Goal: Transaction & Acquisition: Purchase product/service

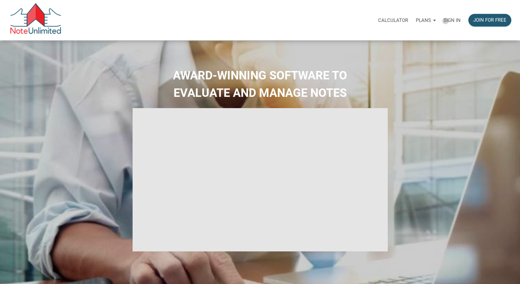
click at [446, 21] on p "Sign in" at bounding box center [452, 20] width 17 height 6
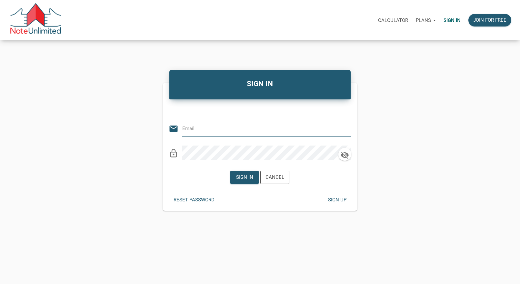
type input "[PERSON_NAME][EMAIL_ADDRESS][PERSON_NAME][DOMAIN_NAME]"
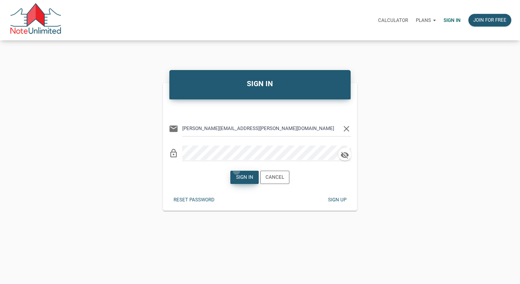
click at [237, 171] on div "Sign in" at bounding box center [245, 177] width 28 height 13
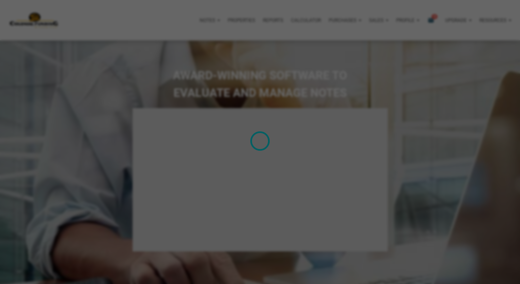
type input "Introduction to new features"
select select
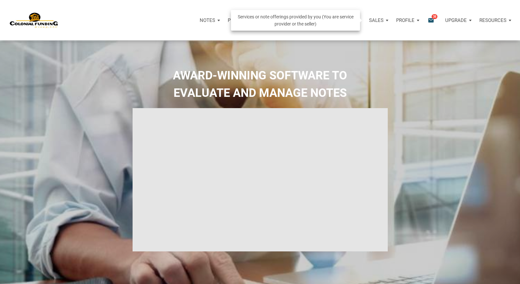
click at [379, 19] on p "Sales" at bounding box center [376, 20] width 15 height 6
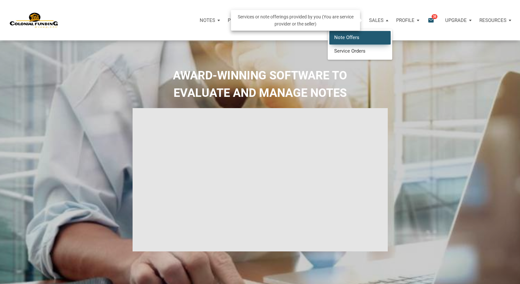
click at [358, 36] on link "Note Offers" at bounding box center [359, 37] width 61 height 13
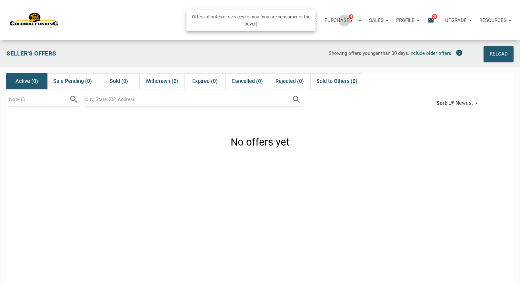
click at [345, 20] on p "Purchases" at bounding box center [339, 20] width 28 height 6
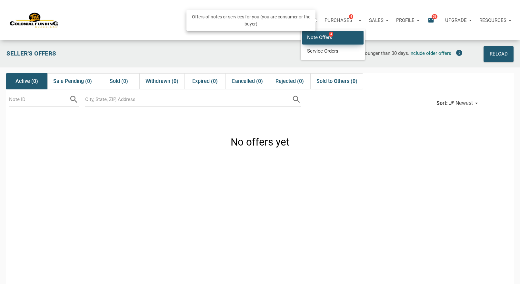
click at [334, 35] on link "Note Offers 4" at bounding box center [332, 37] width 61 height 13
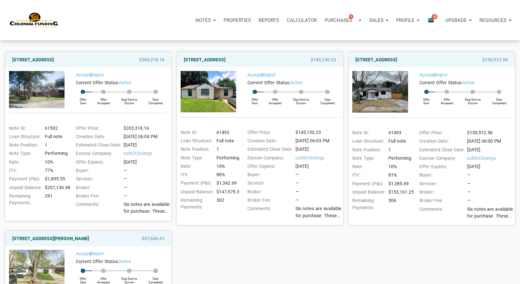
scroll to position [69, 0]
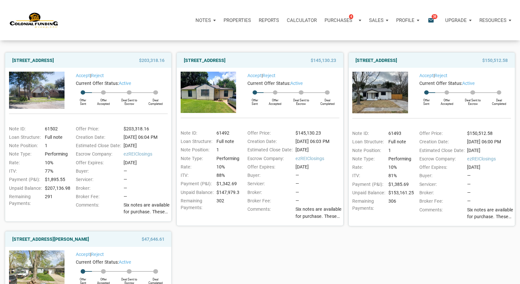
click at [150, 212] on span "Six notes are available for purchase. These were shared earlier [DATE], and fou…" at bounding box center [147, 209] width 47 height 14
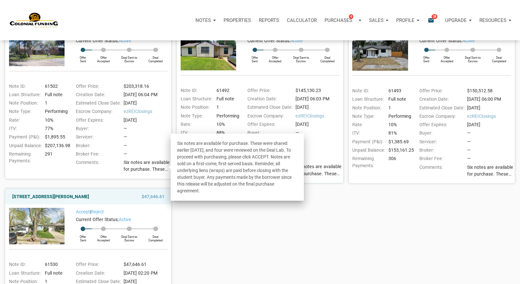
scroll to position [0, 0]
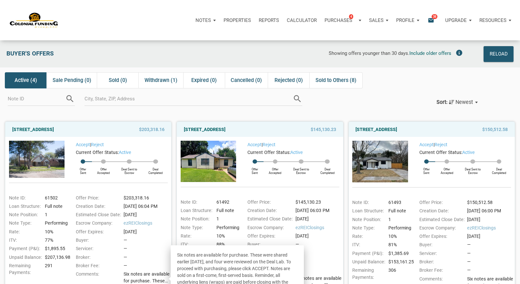
click at [136, 146] on div "Accept | Reject" at bounding box center [116, 145] width 103 height 8
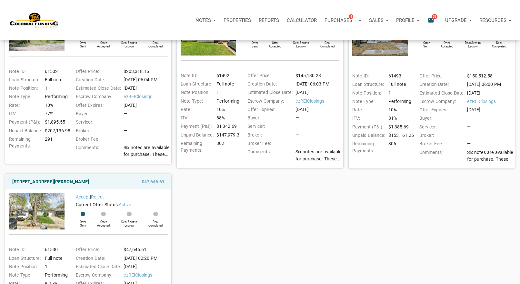
scroll to position [126, 0]
click at [132, 153] on span "Six notes are available for purchase. These were shared earlier [DATE], and fou…" at bounding box center [147, 152] width 47 height 14
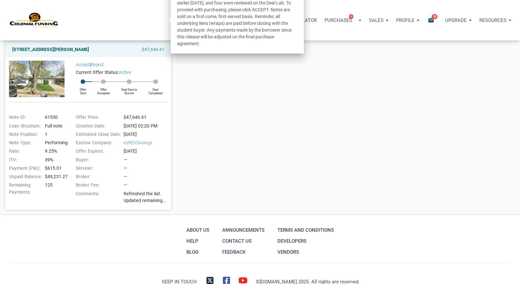
scroll to position [259, 0]
click at [145, 197] on span "Refreshed the list. Updated remaining payments on a few notes. We have 8 notes …" at bounding box center [147, 197] width 47 height 14
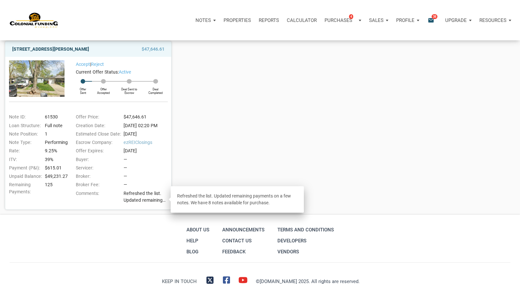
click at [76, 48] on link "[STREET_ADDRESS][PERSON_NAME]" at bounding box center [50, 49] width 77 height 8
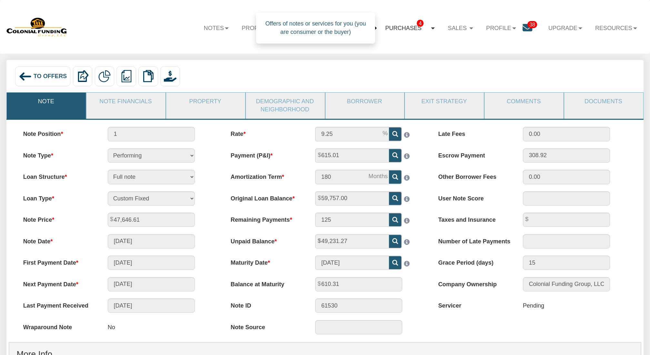
click at [406, 26] on link "Purchases 4" at bounding box center [410, 27] width 63 height 19
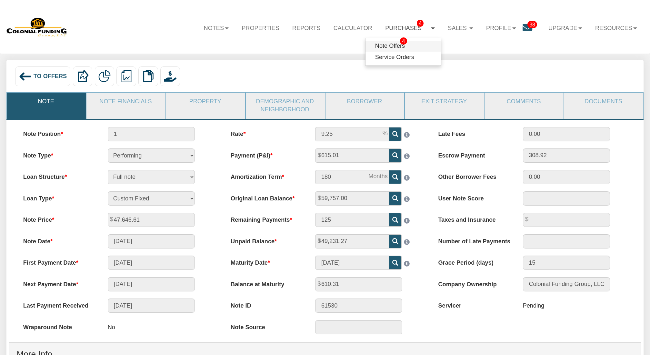
click at [384, 44] on link "Note Offers 4" at bounding box center [404, 46] width 76 height 11
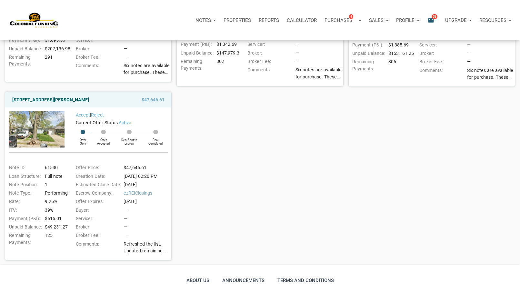
scroll to position [209, 0]
click at [40, 128] on img at bounding box center [37, 128] width 56 height 36
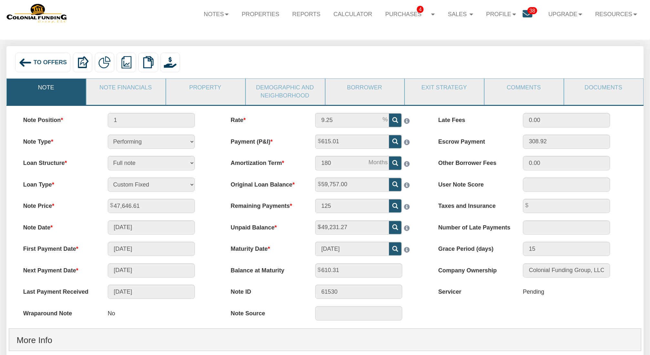
scroll to position [14, 0]
click at [125, 92] on link "Note Financials" at bounding box center [125, 88] width 78 height 18
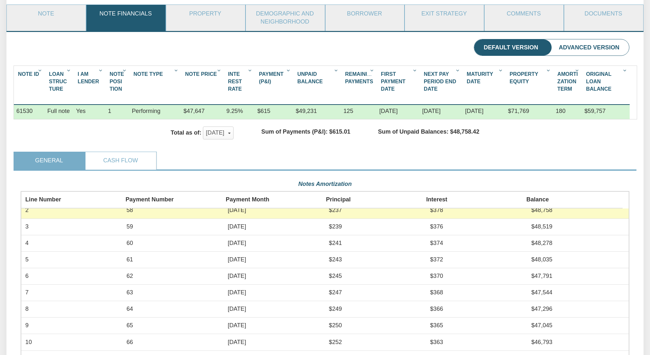
scroll to position [0, 0]
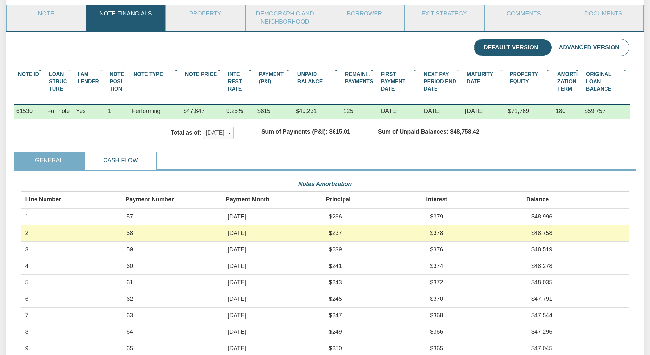
click at [108, 163] on link "Cash Flow" at bounding box center [121, 161] width 70 height 18
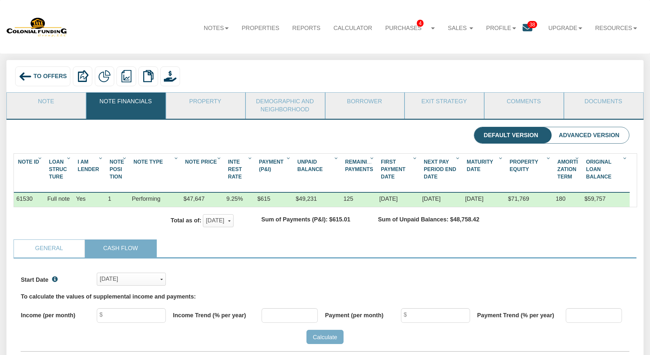
click at [201, 112] on li "Property" at bounding box center [206, 105] width 80 height 26
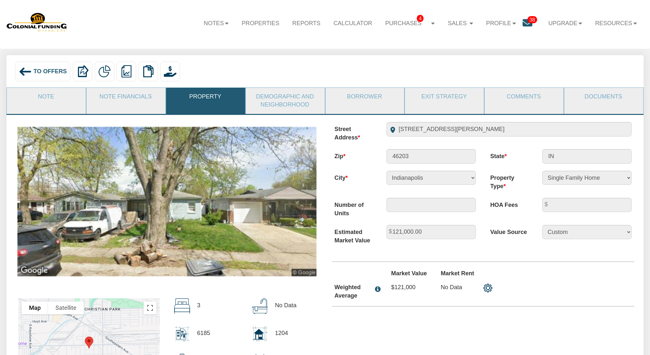
scroll to position [4, 0]
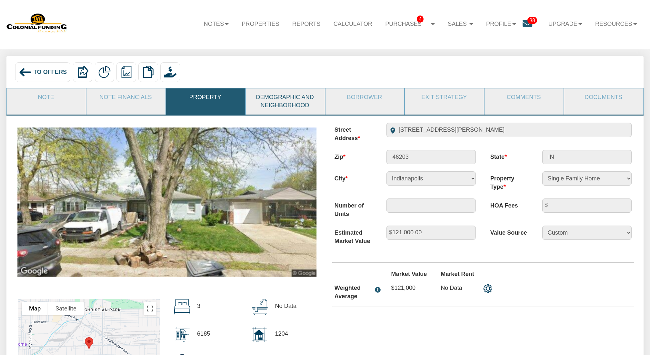
click at [288, 111] on link "Demographic and Neighborhood" at bounding box center [285, 101] width 78 height 26
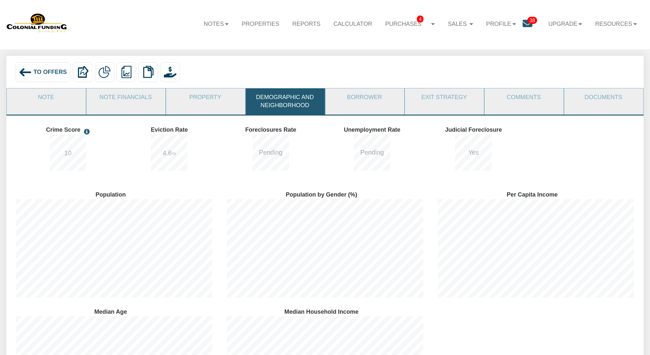
scroll to position [0, 0]
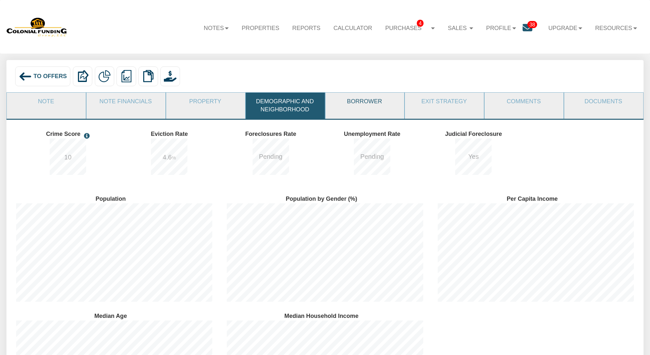
click at [362, 94] on link "Borrower" at bounding box center [365, 102] width 78 height 18
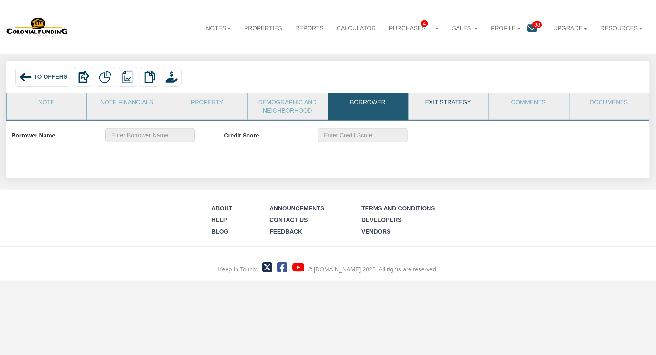
click at [433, 110] on link "Exit Strategy" at bounding box center [448, 102] width 79 height 18
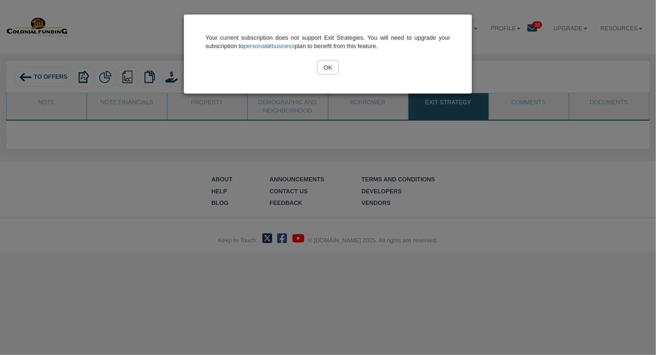
click at [328, 69] on input "OK" at bounding box center [327, 67] width 21 height 15
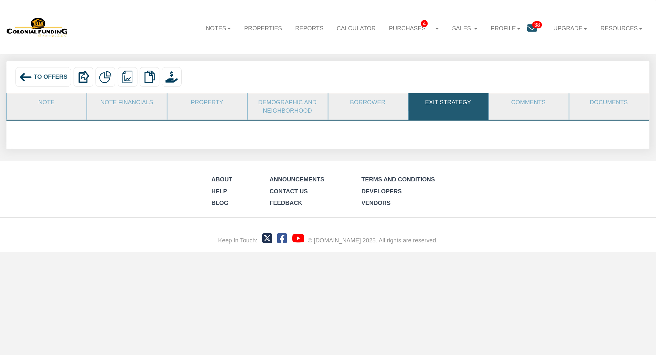
click at [534, 113] on li "Comments" at bounding box center [529, 106] width 80 height 27
click at [48, 101] on link "Note" at bounding box center [46, 102] width 79 height 18
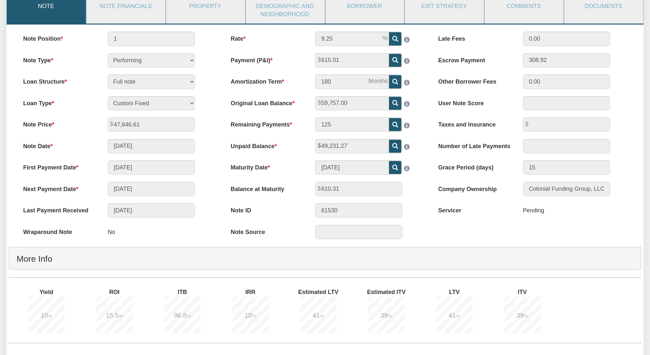
scroll to position [95, 0]
click at [199, 13] on link "Property" at bounding box center [205, 7] width 78 height 18
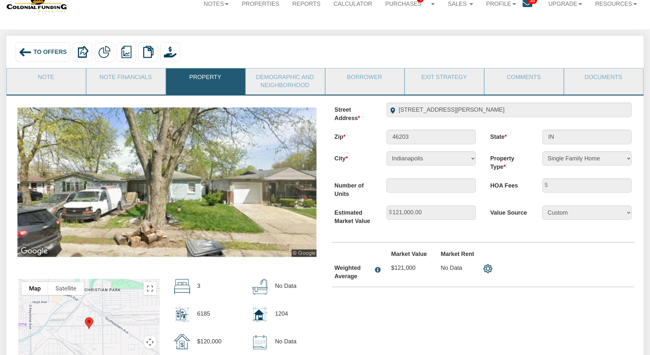
scroll to position [0, 0]
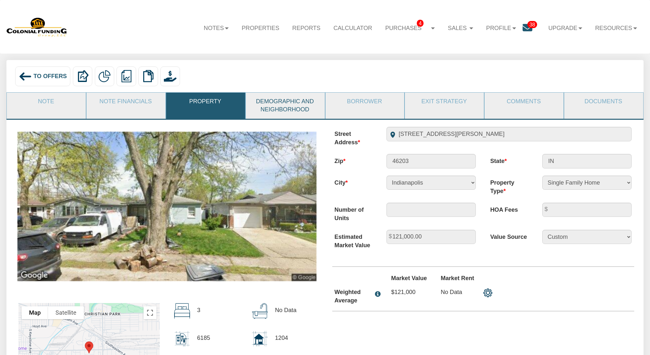
click at [283, 109] on link "Demographic and Neighborhood" at bounding box center [285, 106] width 78 height 26
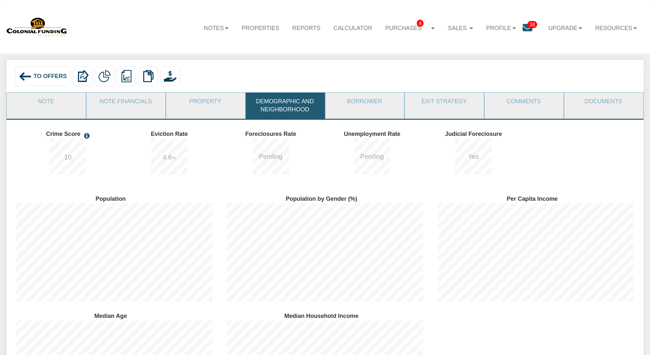
click at [615, 116] on li "Documents" at bounding box center [604, 105] width 80 height 26
click at [599, 97] on link "Documents" at bounding box center [603, 102] width 78 height 18
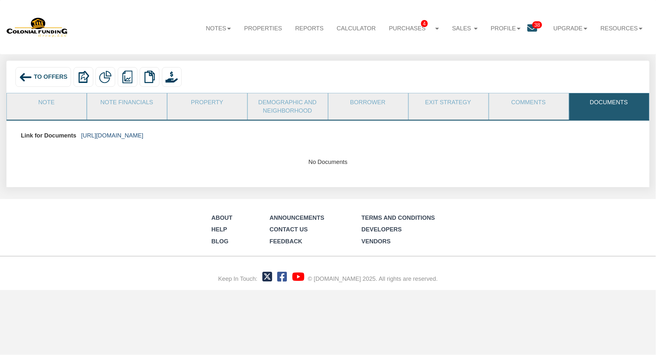
click at [143, 134] on link "https://colonialfundinggroup.sharepoint.com/:f:/s/operationsteam/EnFmrck22z5OlA…" at bounding box center [112, 135] width 62 height 7
click at [411, 28] on link "Purchases 4" at bounding box center [413, 29] width 63 height 20
